Goal: Entertainment & Leisure: Consume media (video, audio)

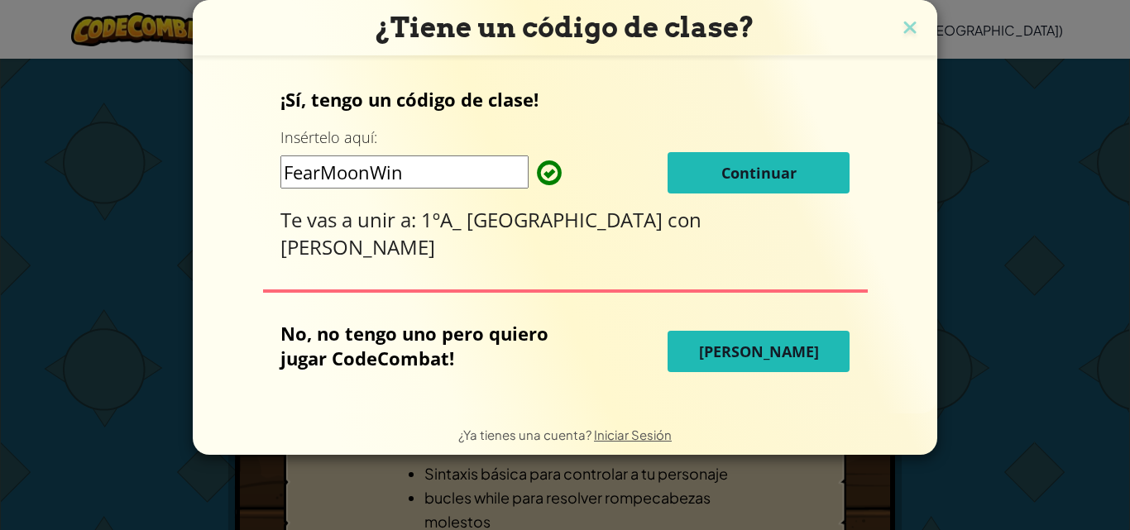
click at [747, 179] on span "Continuar" at bounding box center [758, 173] width 75 height 20
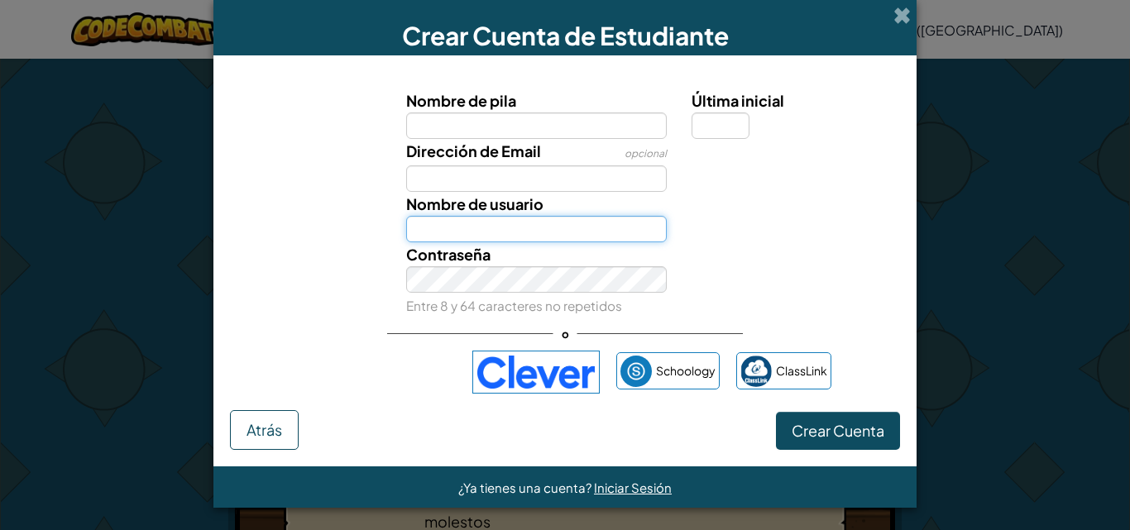
type input "BozzolaC"
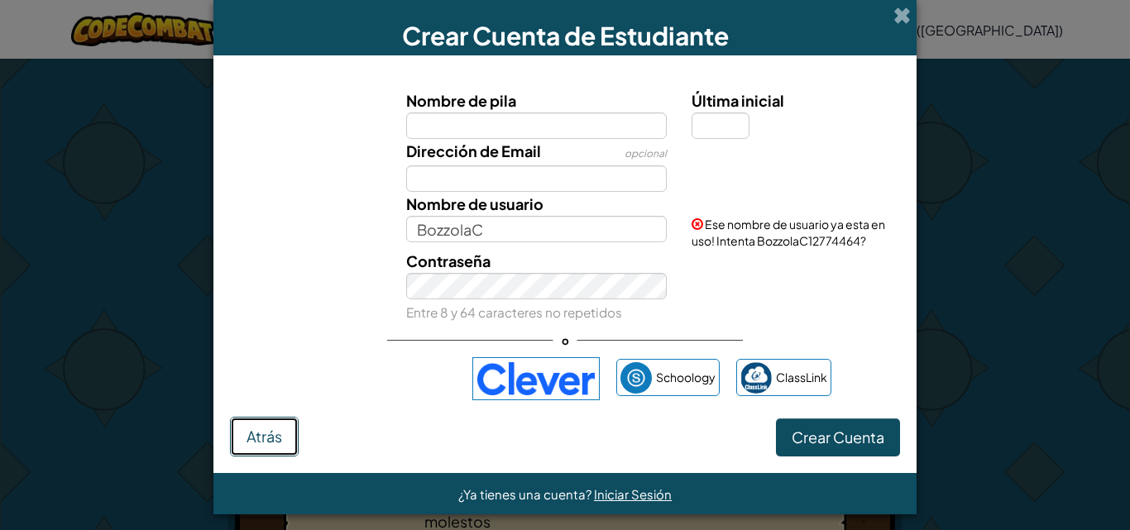
click at [249, 432] on span "Atrás" at bounding box center [264, 436] width 36 height 19
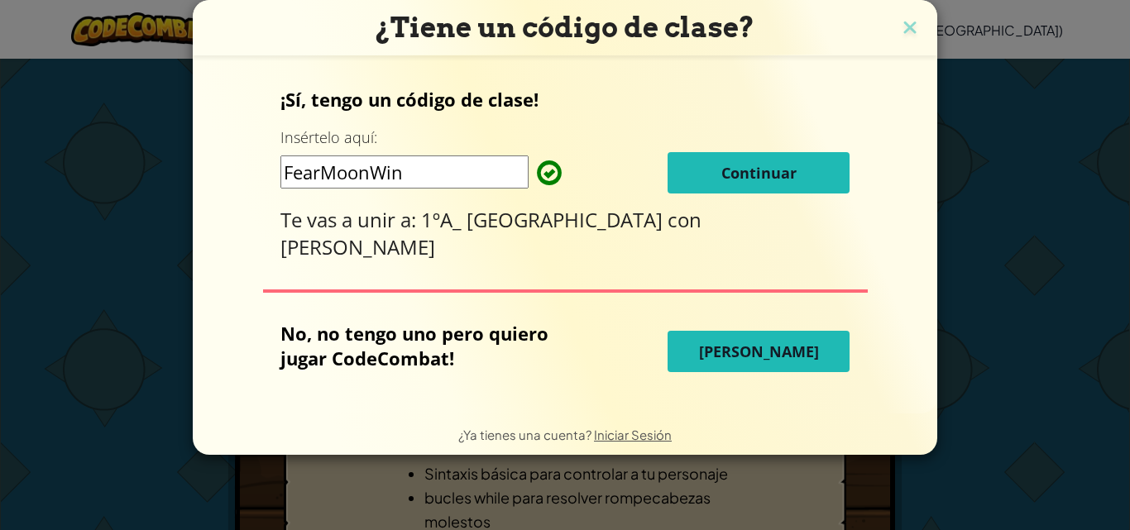
click at [448, 241] on div "¡Sí, tengo un código de clase! Insértelo aquí: FearMoonWin Continuar Te vas a u…" at bounding box center [564, 235] width 711 height 324
click at [731, 183] on span "Continuar" at bounding box center [758, 173] width 75 height 20
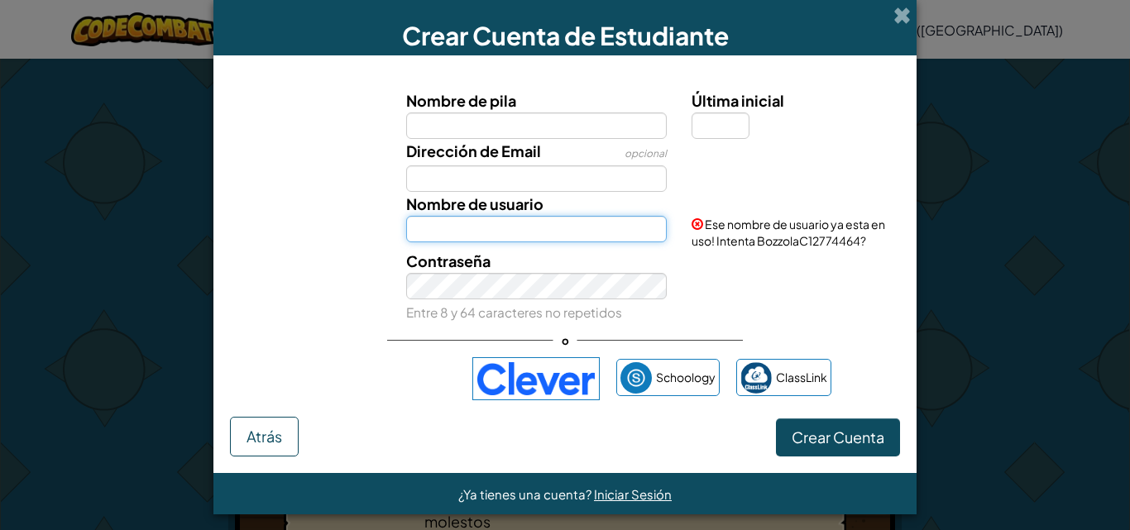
type input "BozzolaC"
click at [508, 242] on input "BozzolaC" at bounding box center [536, 229] width 261 height 26
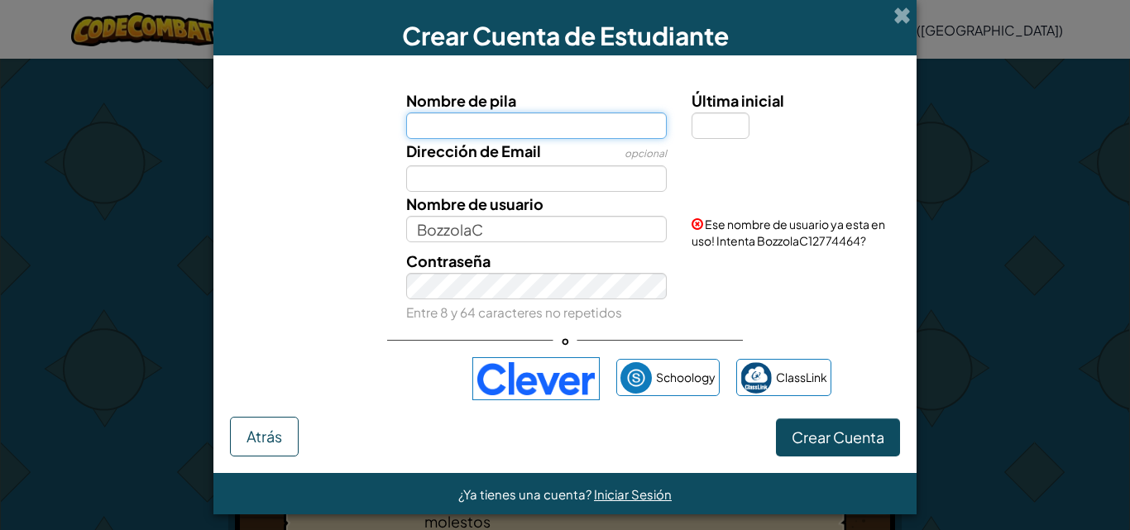
click at [578, 126] on input "Nombre de pila" at bounding box center [536, 125] width 261 height 26
type input "m"
type input "Maresca"
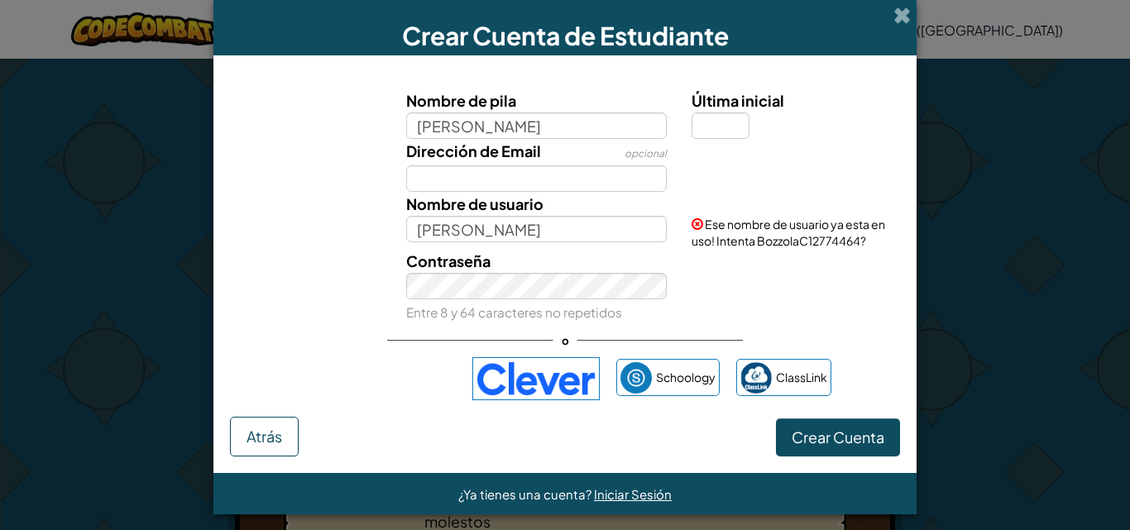
drag, startPoint x: 706, startPoint y: 107, endPoint x: 703, endPoint y: 117, distance: 10.5
click at [707, 108] on span "Última inicial" at bounding box center [737, 100] width 93 height 19
click at [707, 112] on input "Última inicial" at bounding box center [720, 125] width 58 height 26
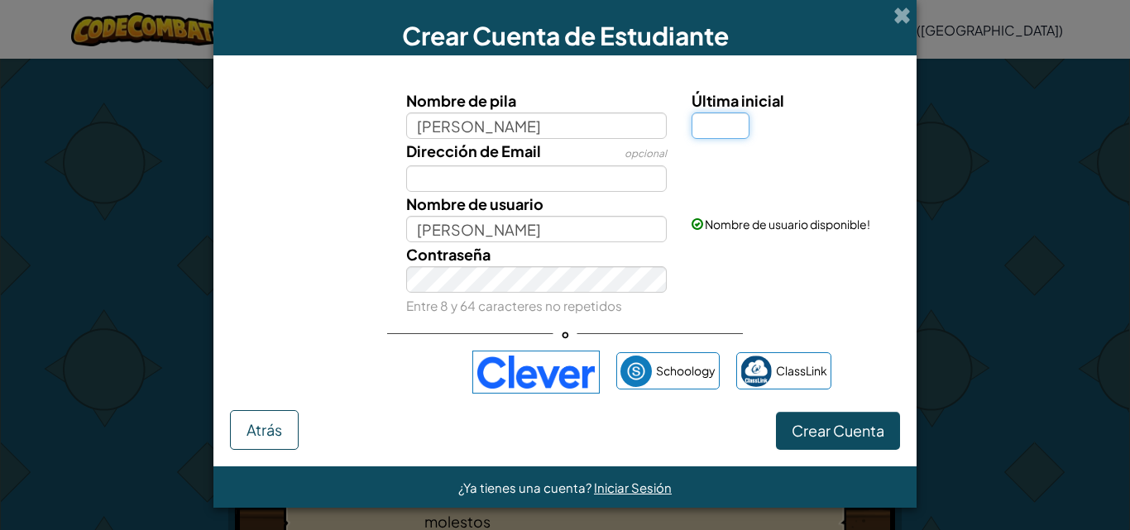
click at [700, 131] on input "Última inicial" at bounding box center [720, 125] width 58 height 26
type input "t"
type input "T"
type input "MarescaT"
click at [495, 228] on input "MarescaT" at bounding box center [536, 229] width 261 height 26
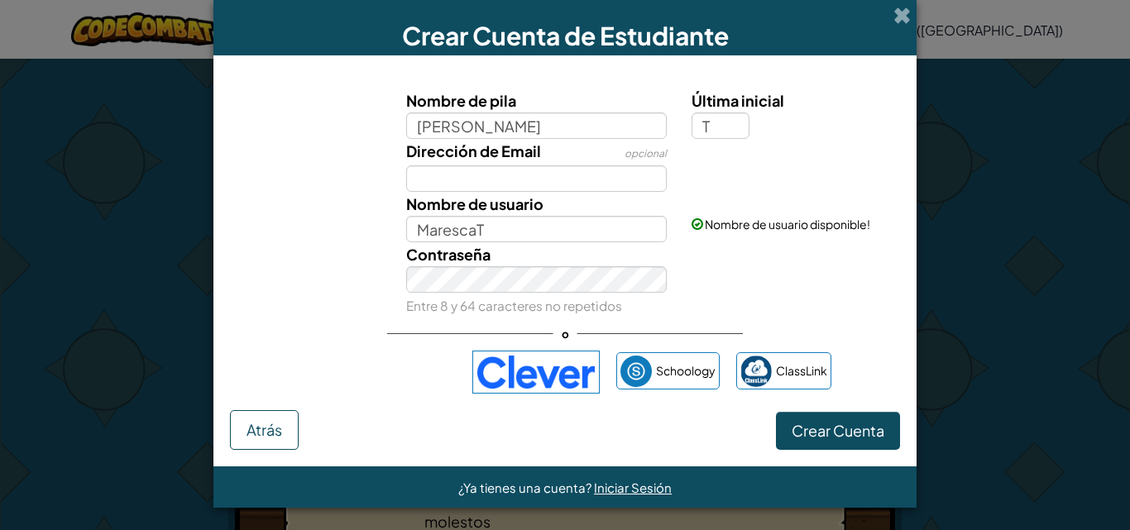
click at [700, 194] on div "Nombre de usuario disponible!" at bounding box center [793, 212] width 229 height 41
click at [303, 269] on div "Contraseña Entre 8 y 64 caracteres no repetidos" at bounding box center [565, 279] width 686 height 75
click at [259, 307] on div "Contraseña Entre 8 y 64 caracteres no repetidos" at bounding box center [565, 279] width 686 height 75
click at [827, 440] on button "Crear Cuenta" at bounding box center [838, 431] width 124 height 38
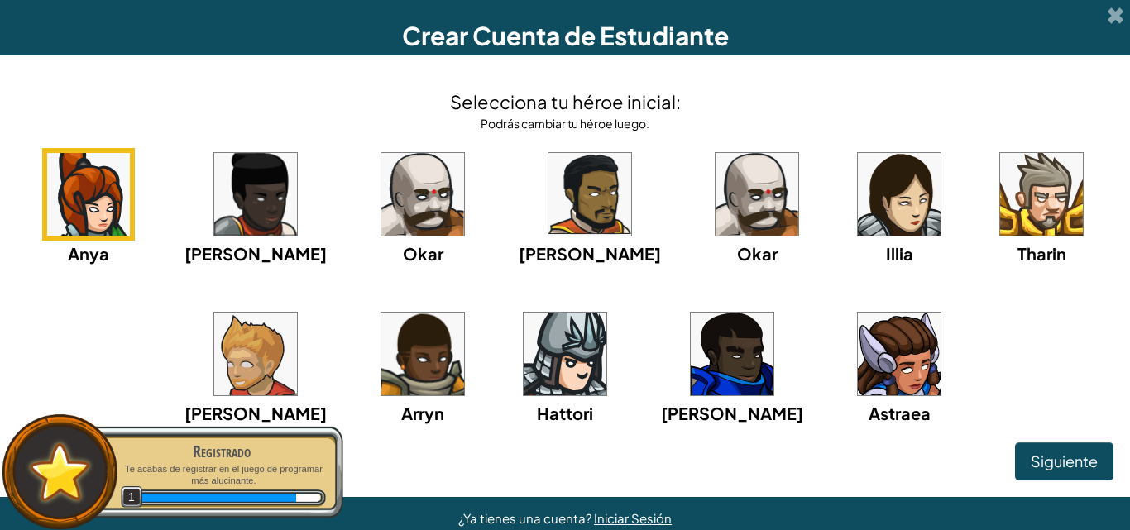
click at [552, 191] on img at bounding box center [589, 194] width 83 height 83
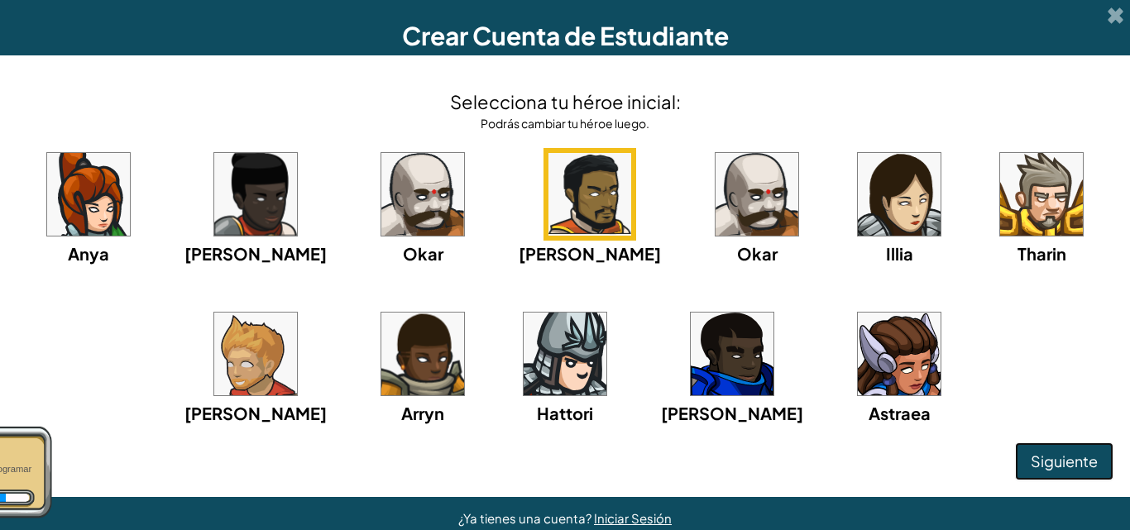
click at [1058, 458] on span "Siguiente" at bounding box center [1063, 461] width 67 height 19
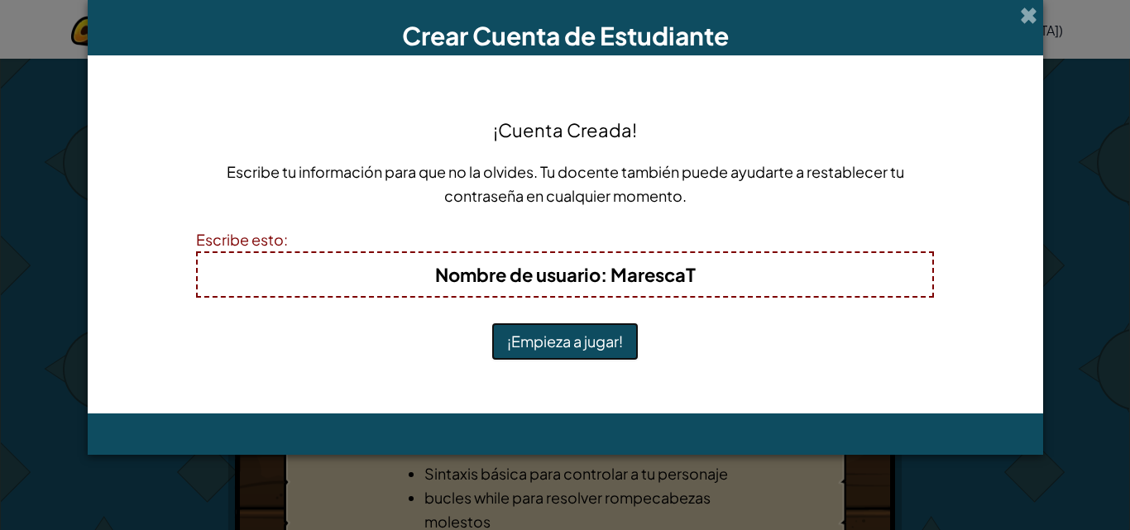
click at [614, 336] on button "¡Empieza a jugar!" at bounding box center [564, 342] width 147 height 38
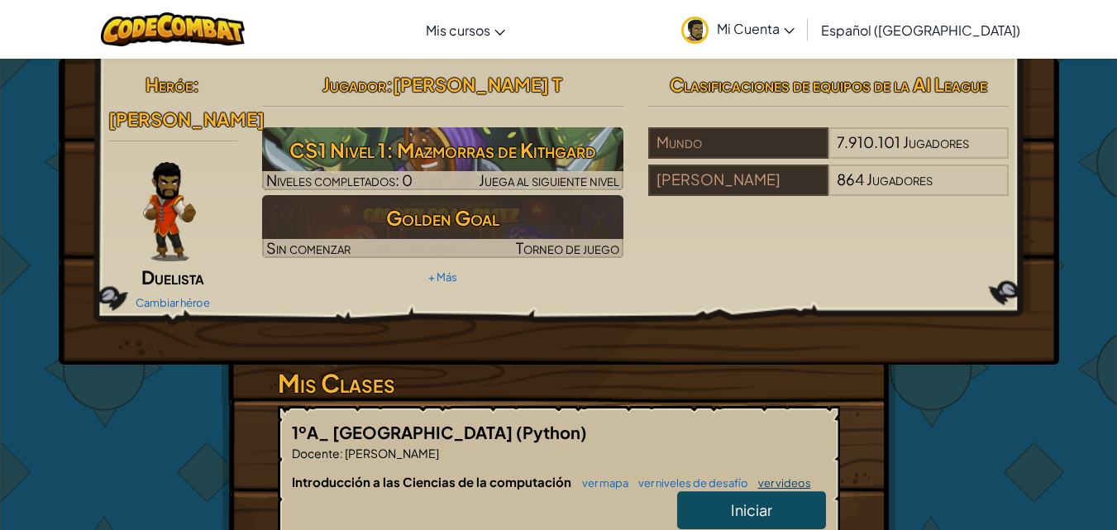
click at [786, 476] on link "ver videos" at bounding box center [780, 482] width 61 height 13
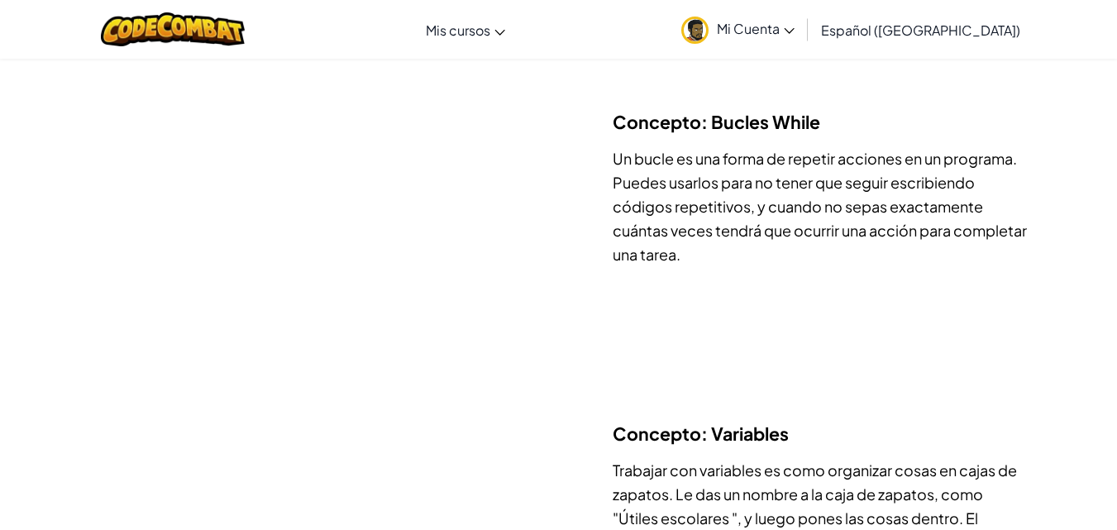
scroll to position [456, 0]
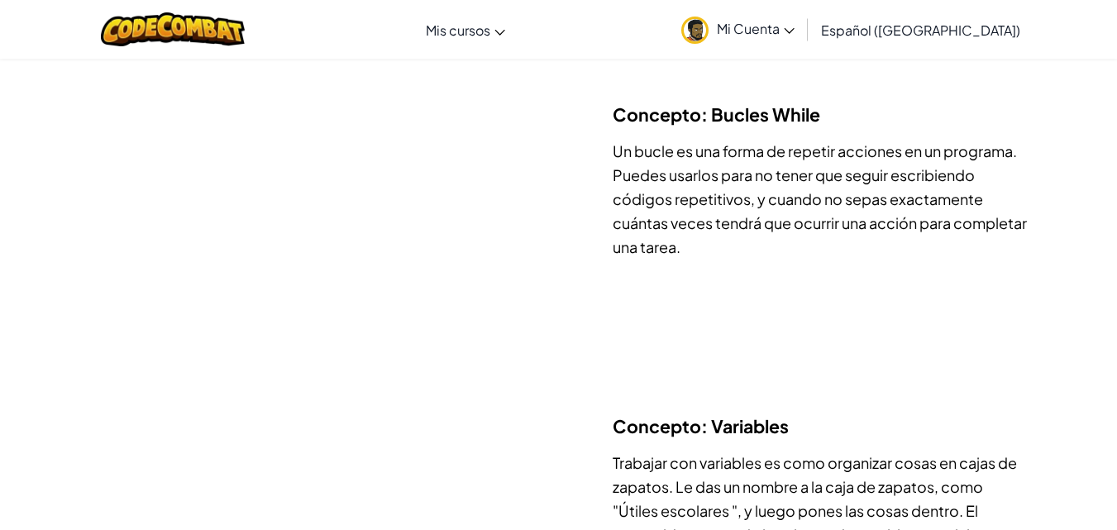
click at [794, 28] on span "Mi Cuenta" at bounding box center [756, 28] width 78 height 17
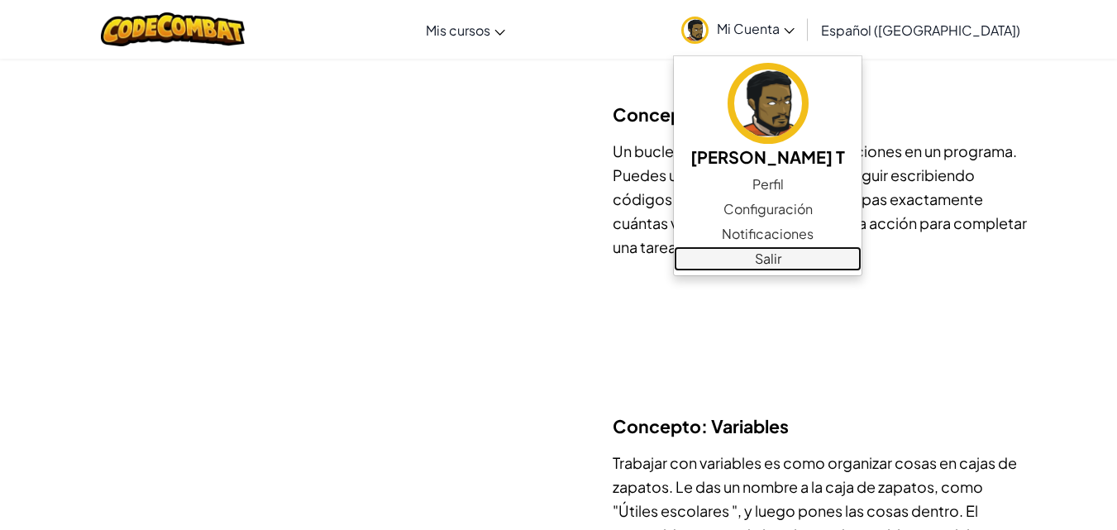
click at [789, 254] on link "Salir" at bounding box center [768, 258] width 188 height 25
